Goal: Task Accomplishment & Management: Use online tool/utility

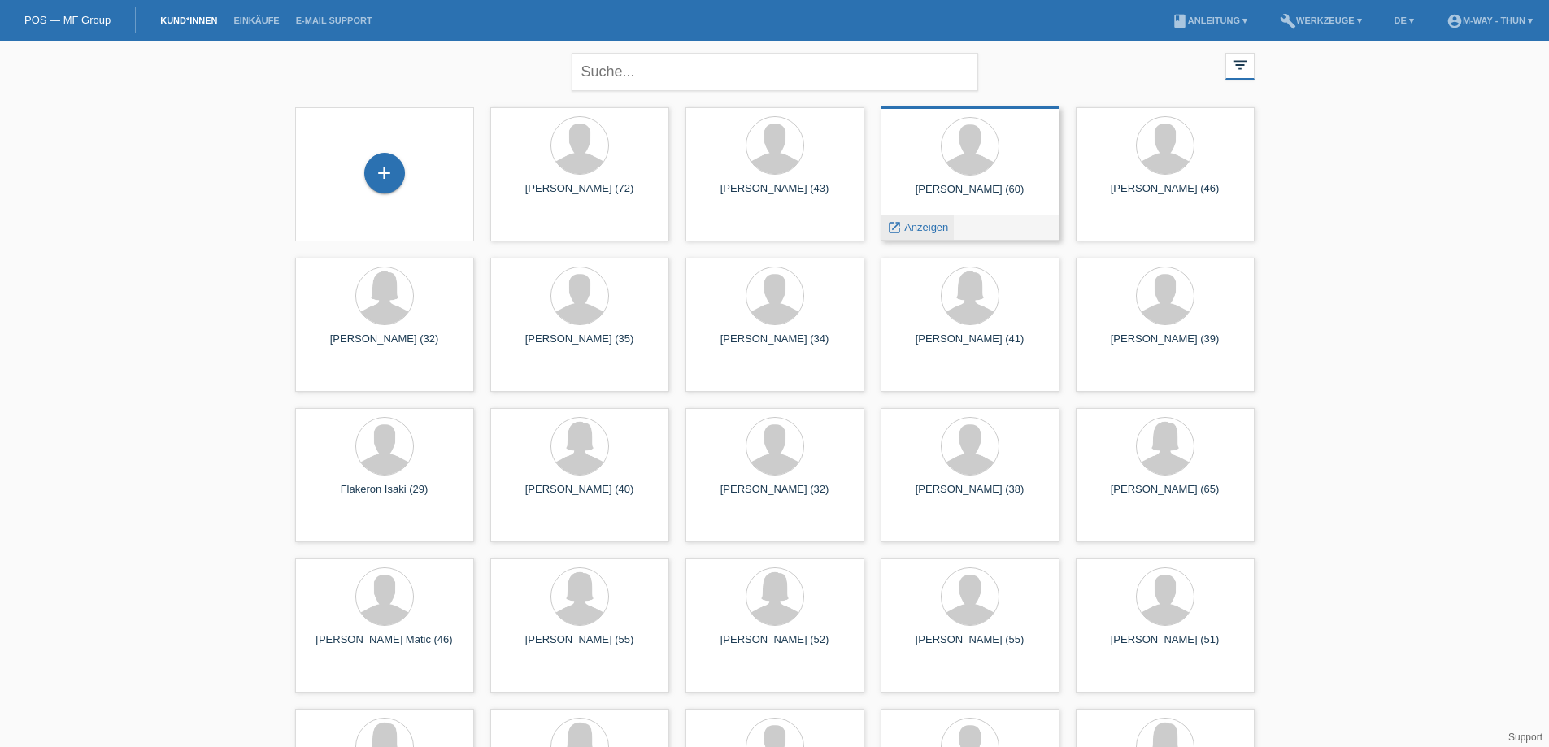
click at [929, 232] on span "Anzeigen" at bounding box center [926, 227] width 44 height 12
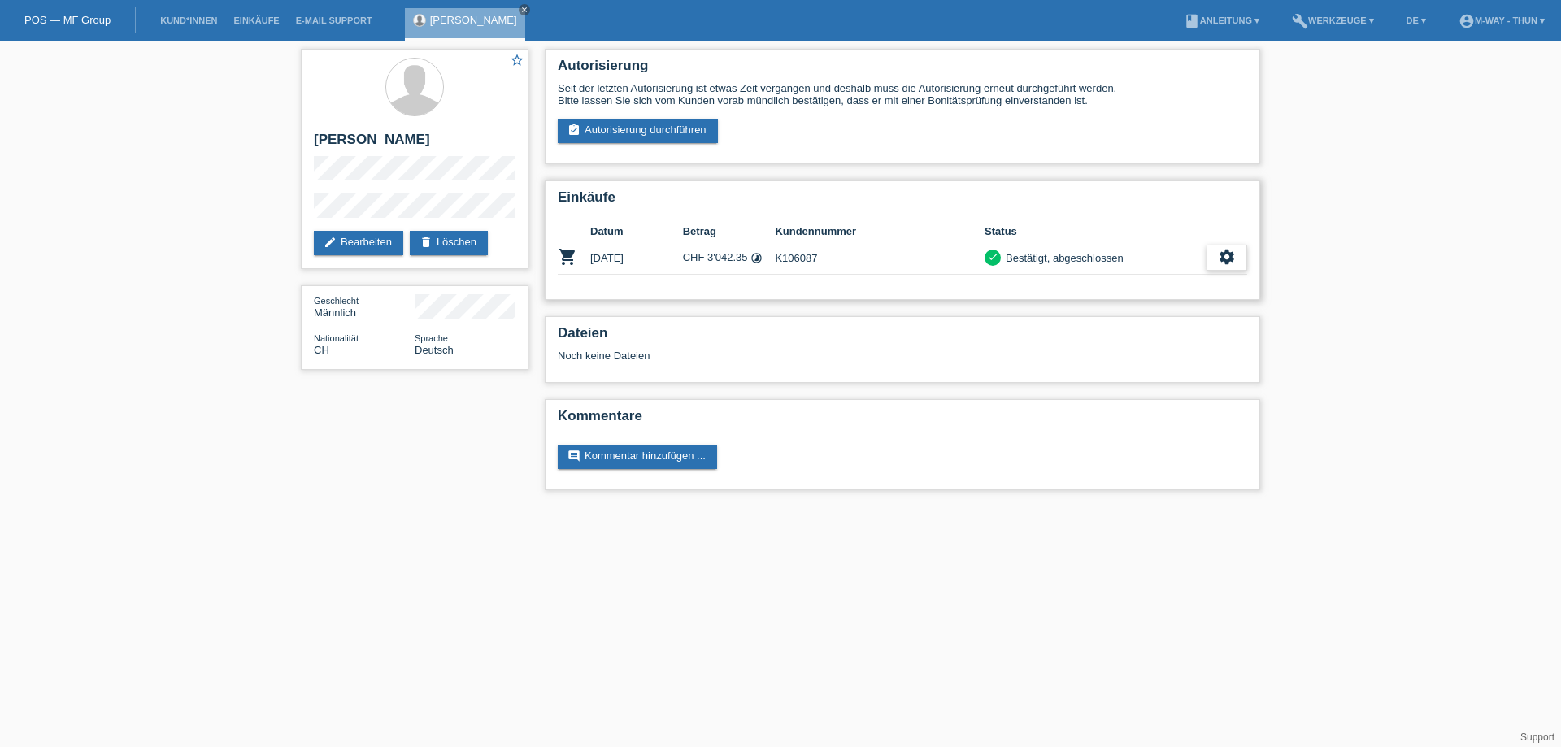
click at [1233, 255] on icon "settings" at bounding box center [1227, 257] width 18 height 18
click at [1181, 362] on span "Stornierung hinzufügen..." at bounding box center [1171, 356] width 123 height 20
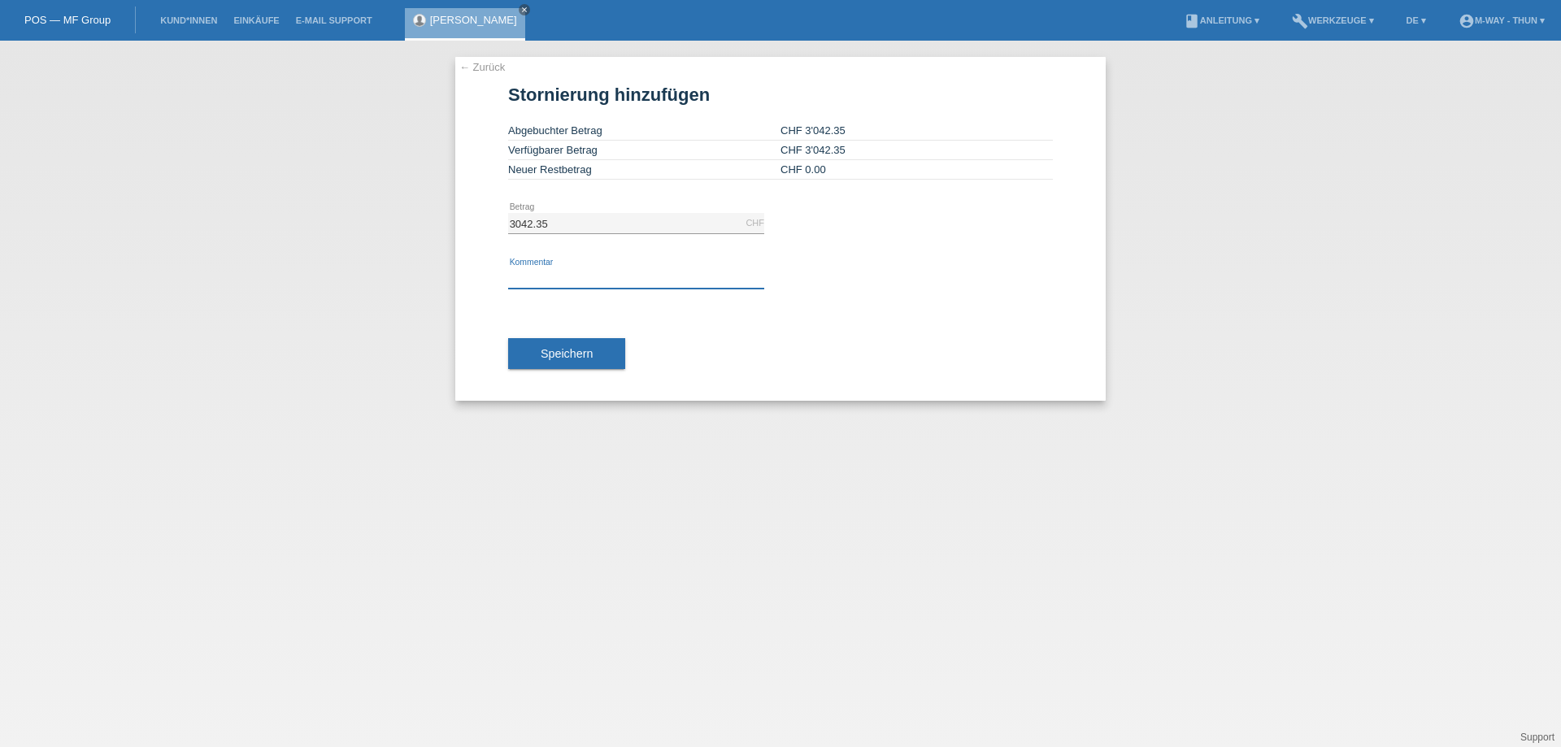
click at [536, 275] on input "text" at bounding box center [636, 278] width 256 height 20
type input "S"
type input "Kunde nach 2 tagen vom kauf zurückgetreten"
click at [779, 296] on div "Kunde nach 2 tagen vom kauf zurückgetreten error Kommentar" at bounding box center [780, 278] width 545 height 55
click at [609, 352] on button "Speichern" at bounding box center [566, 353] width 117 height 31
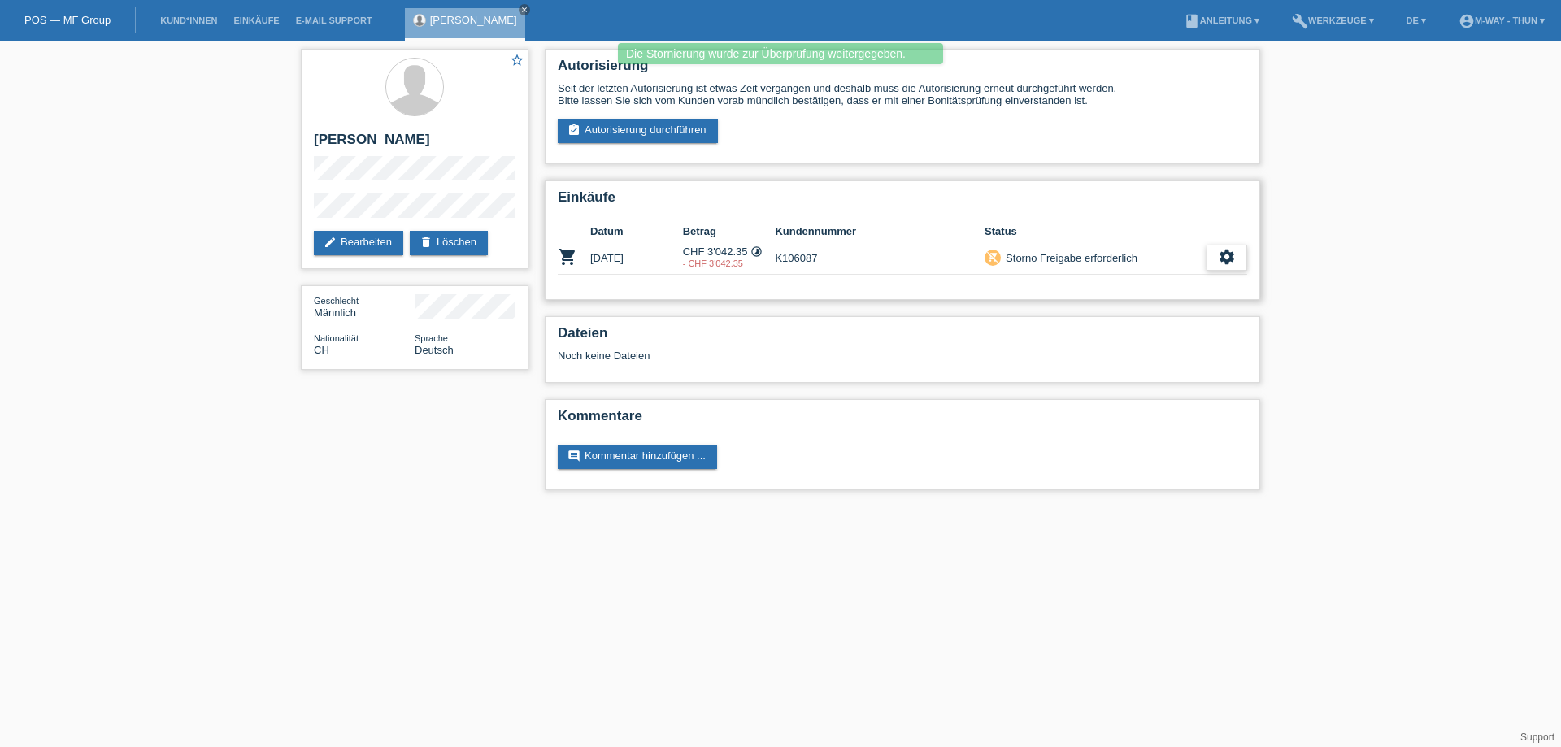
click at [1241, 259] on div "settings" at bounding box center [1227, 258] width 41 height 26
click at [1101, 305] on div "Autorisierung Seit der letzten Autorisierung ist etwas Zeit vergangen und desha…" at bounding box center [903, 274] width 732 height 466
click at [1230, 246] on div "settings" at bounding box center [1227, 258] width 41 height 26
